Goal: Find specific page/section: Find specific page/section

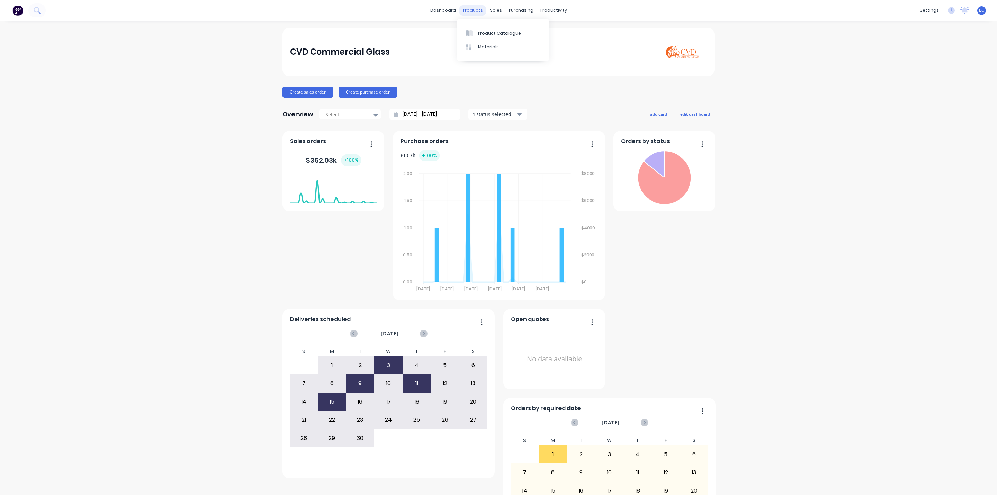
click at [478, 5] on div "products" at bounding box center [472, 10] width 27 height 10
click at [496, 9] on div "sales" at bounding box center [495, 10] width 19 height 10
click at [517, 34] on div "Sales Orders" at bounding box center [517, 33] width 28 height 6
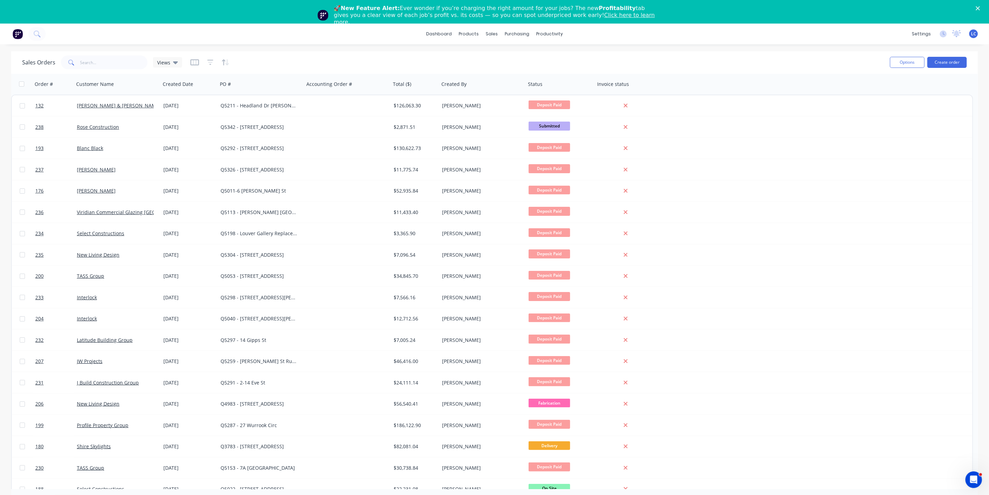
click at [81, 40] on div "dashboard products sales purchasing productivity dashboard products Product Cat…" at bounding box center [494, 34] width 989 height 21
click at [81, 59] on input "text" at bounding box center [114, 62] width 68 height 14
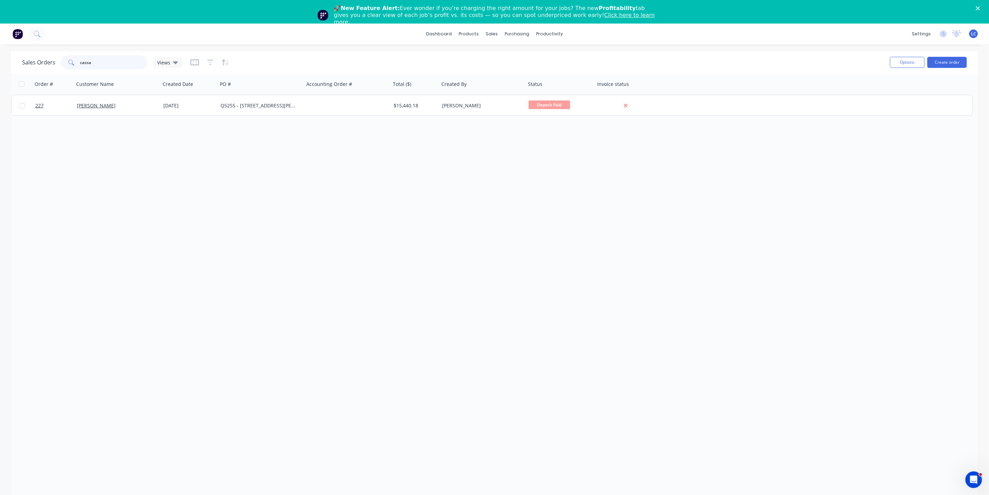
click at [97, 63] on input "cassa" at bounding box center [114, 62] width 68 height 14
drag, startPoint x: 89, startPoint y: 65, endPoint x: 66, endPoint y: 61, distance: 23.1
click at [66, 61] on div "cassa" at bounding box center [104, 62] width 87 height 14
type input "5127"
